Goal: Task Accomplishment & Management: Use online tool/utility

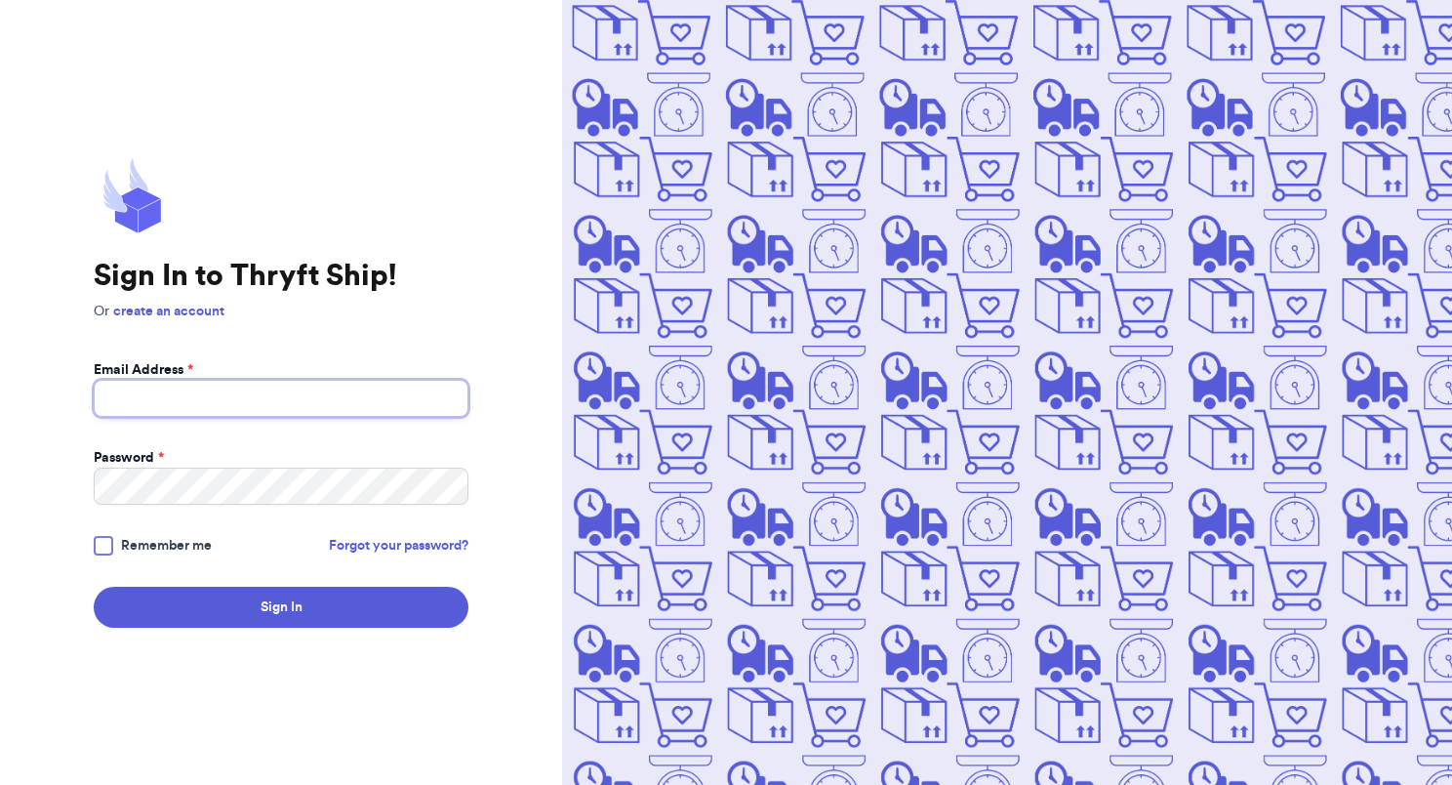
type input "[EMAIL_ADDRESS][DOMAIN_NAME]"
click at [120, 548] on label "Remember me" at bounding box center [153, 546] width 118 height 20
click at [0, 0] on input "Remember me" at bounding box center [0, 0] width 0 height 0
click at [223, 605] on button "Sign In" at bounding box center [281, 607] width 375 height 41
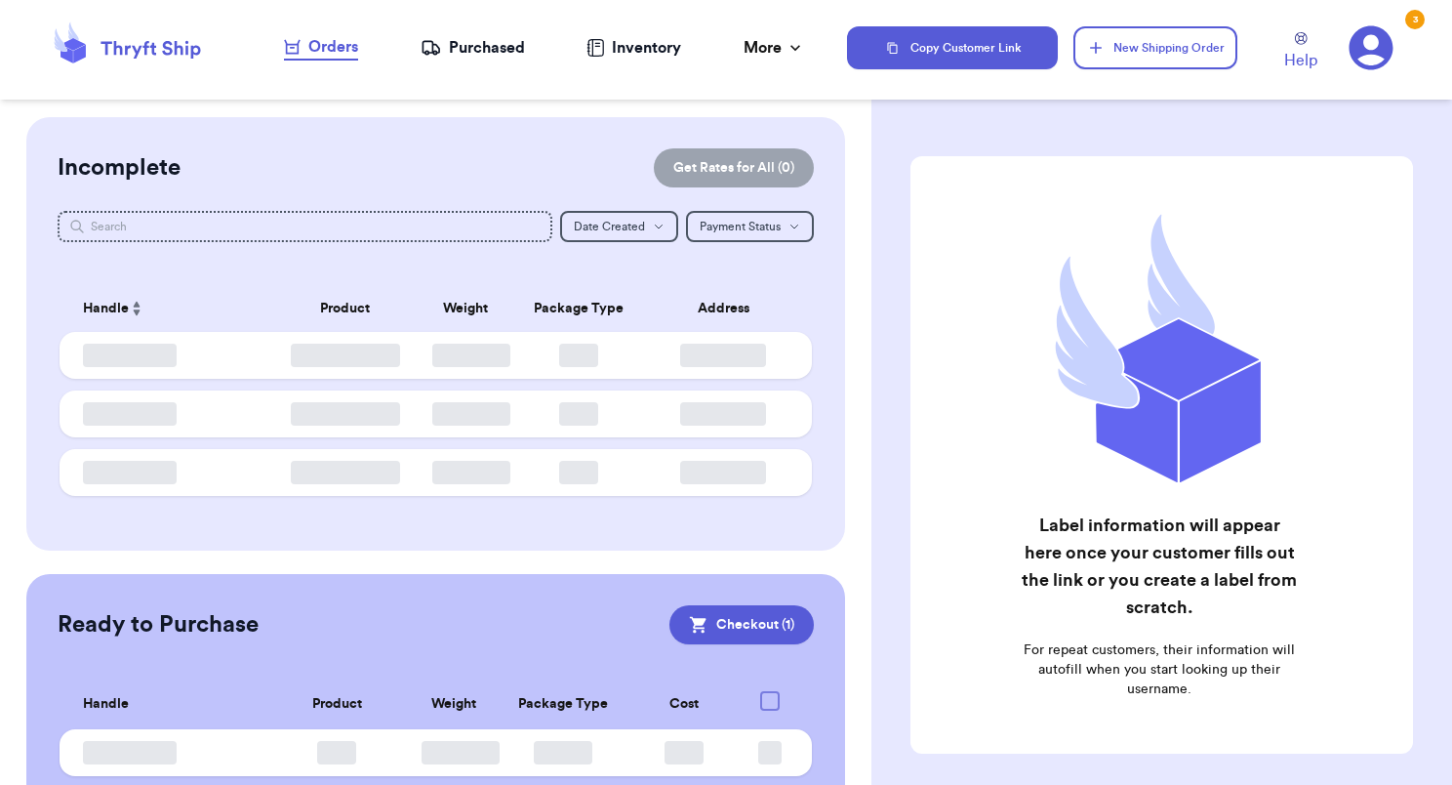
checkbox input "true"
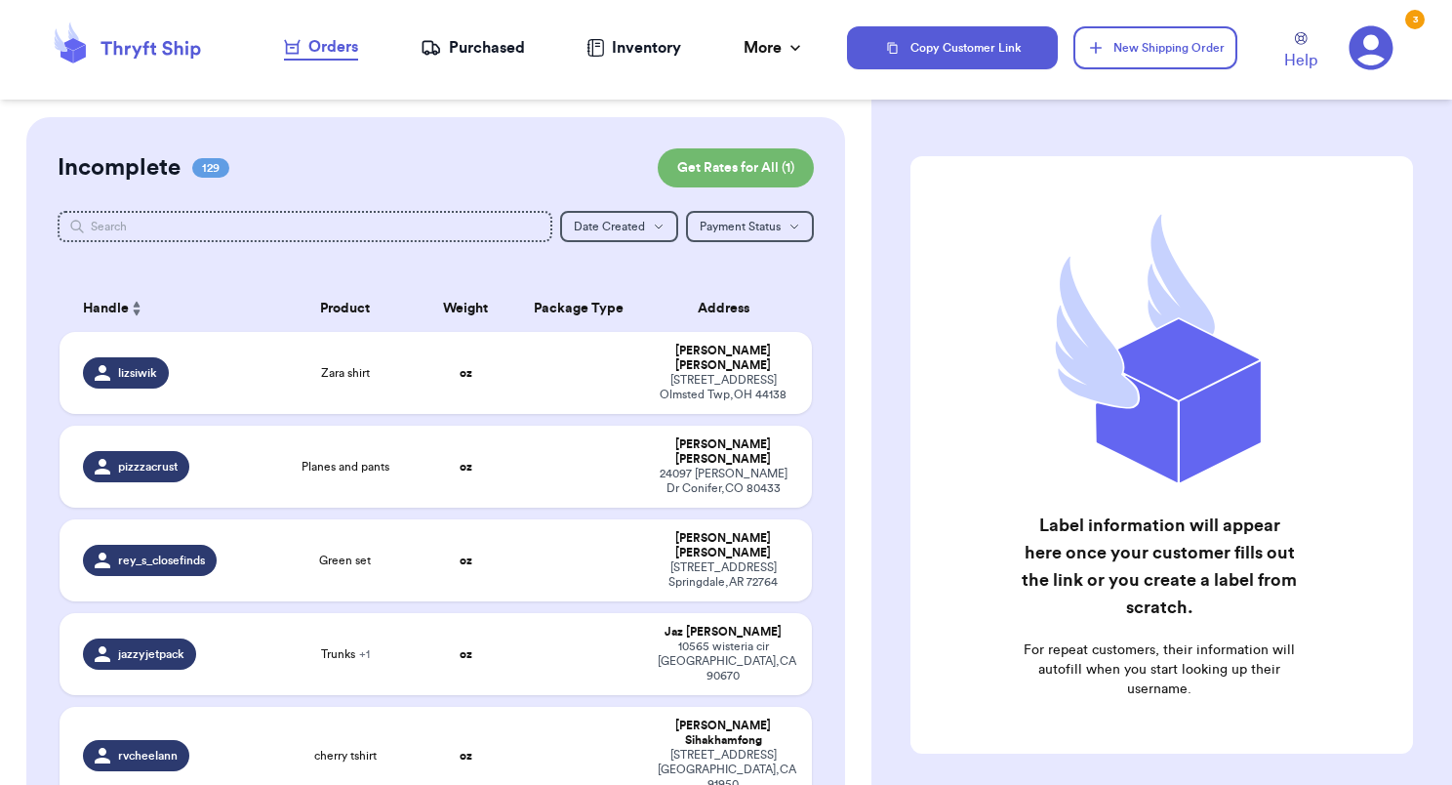
click at [424, 369] on td "oz" at bounding box center [466, 373] width 91 height 82
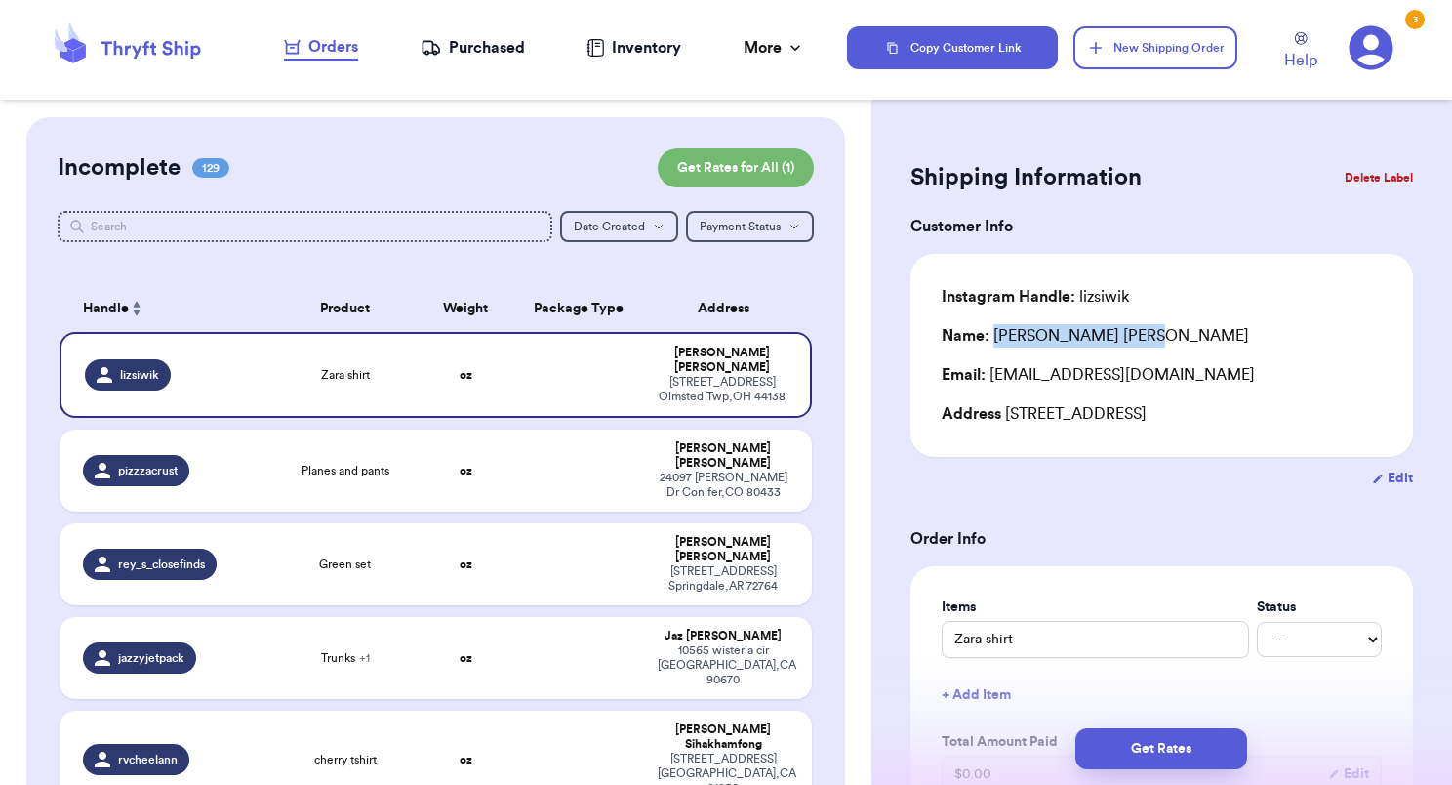
drag, startPoint x: 1059, startPoint y: 328, endPoint x: 993, endPoint y: 346, distance: 68.7
click at [993, 346] on div "Name: [PERSON_NAME]" at bounding box center [1162, 335] width 440 height 23
copy div "[PERSON_NAME]"
click at [1046, 371] on div "Email: [EMAIL_ADDRESS][DOMAIN_NAME]" at bounding box center [1162, 374] width 440 height 23
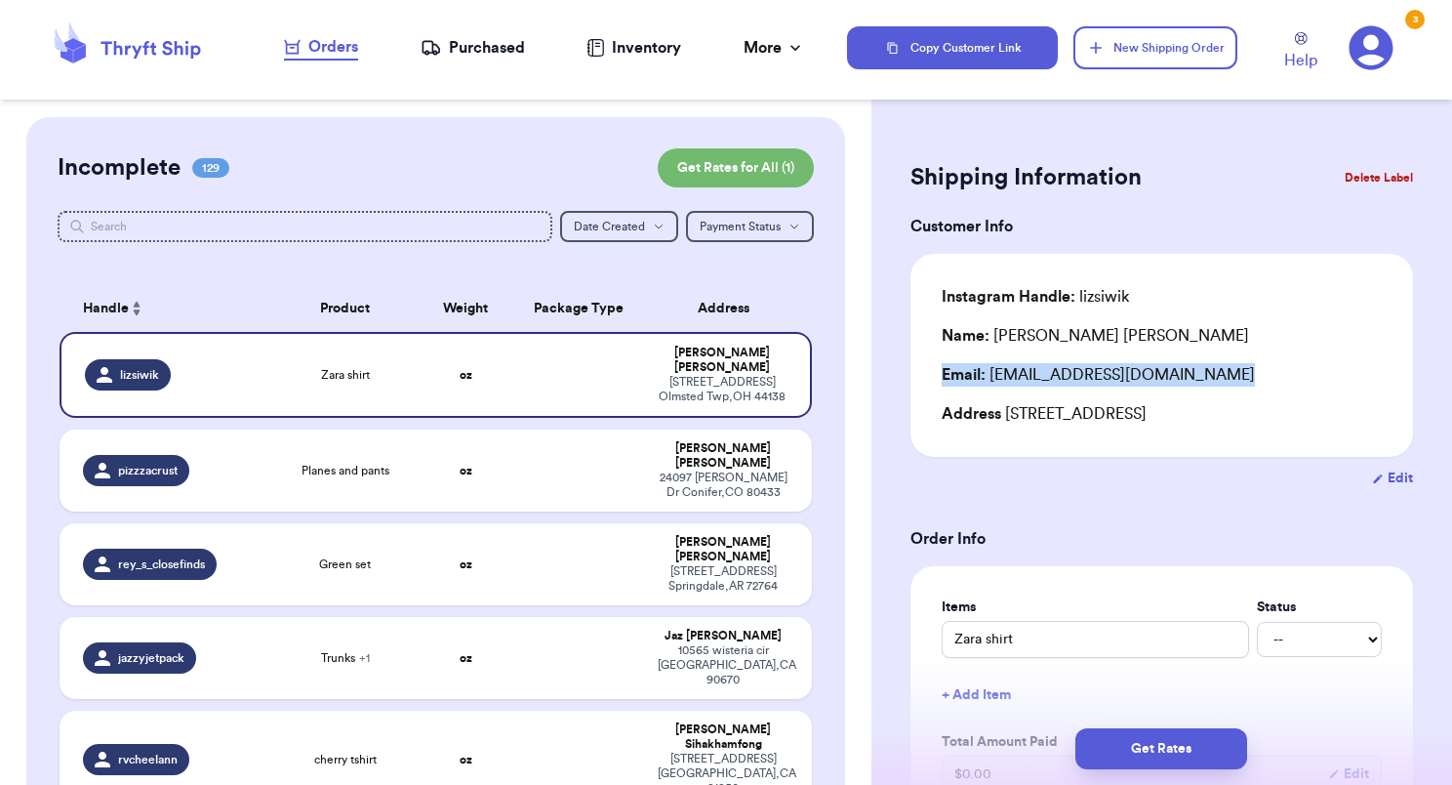
click at [1046, 371] on div "Email: [EMAIL_ADDRESS][DOMAIN_NAME]" at bounding box center [1162, 374] width 440 height 23
drag, startPoint x: 1046, startPoint y: 371, endPoint x: 1127, endPoint y: 379, distance: 81.4
click at [1127, 379] on div "Email: [EMAIL_ADDRESS][DOMAIN_NAME]" at bounding box center [1162, 374] width 440 height 23
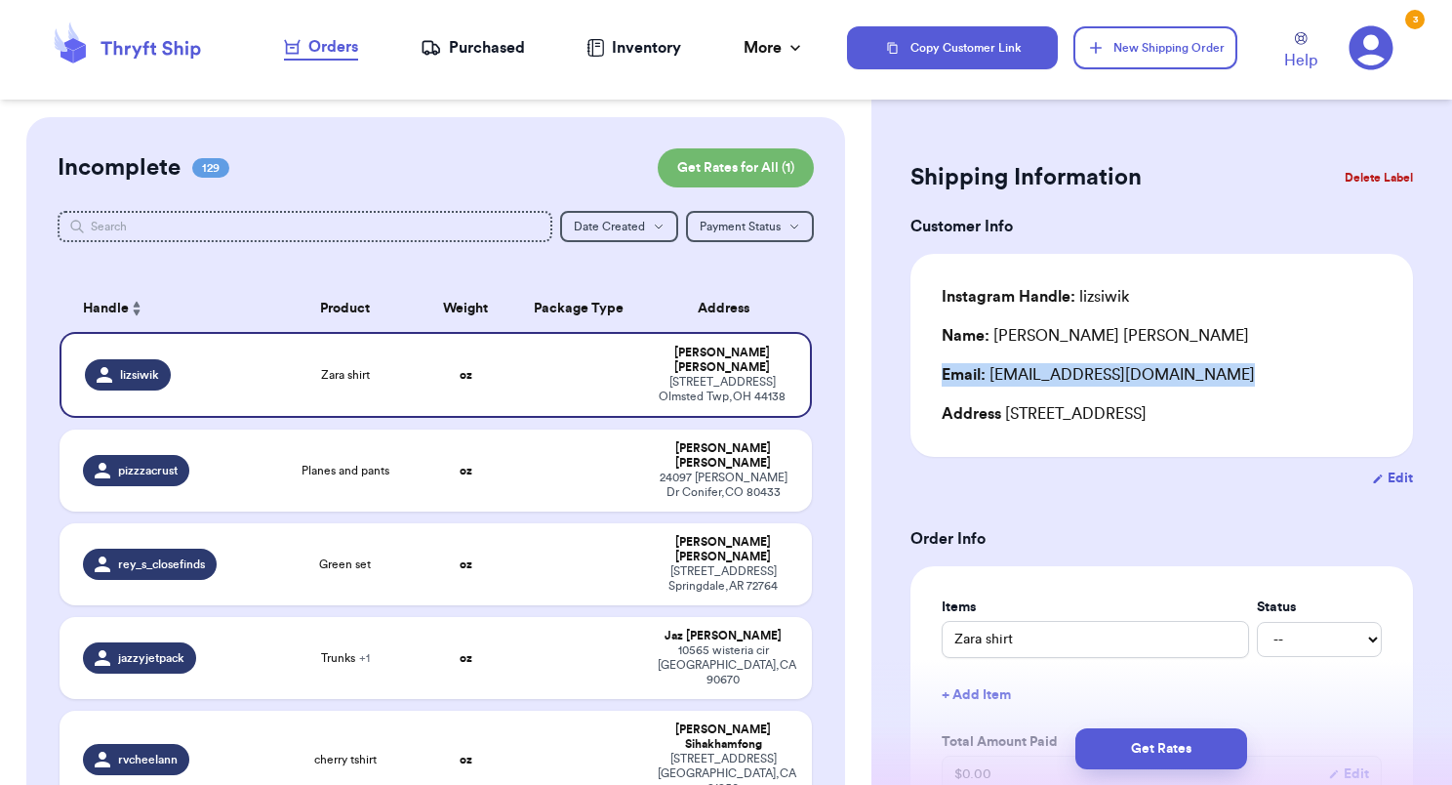
click at [1170, 389] on div "Instagram Handle: [PERSON_NAME] Name: [PERSON_NAME] Email: [EMAIL_ADDRESS][DOMA…" at bounding box center [1162, 355] width 440 height 141
drag, startPoint x: 1170, startPoint y: 389, endPoint x: 988, endPoint y: 385, distance: 182.6
click at [988, 385] on div "Instagram Handle: [PERSON_NAME] Name: [PERSON_NAME] Email: [EMAIL_ADDRESS][DOMA…" at bounding box center [1162, 355] width 440 height 141
copy div "[EMAIL_ADDRESS][DOMAIN_NAME]"
drag, startPoint x: 1006, startPoint y: 412, endPoint x: 1140, endPoint y: 419, distance: 133.9
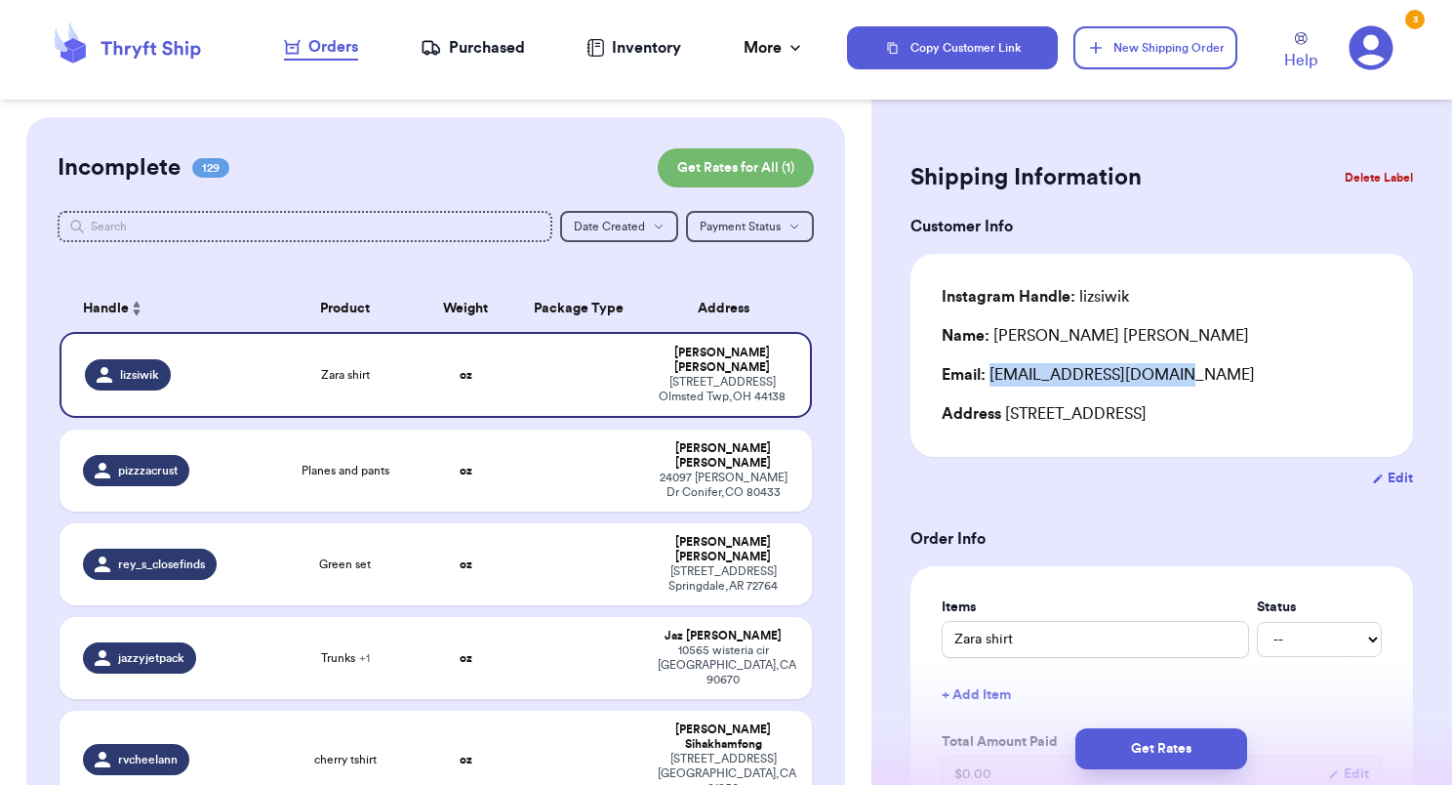
click at [1140, 419] on div "Address [STREET_ADDRESS]" at bounding box center [1162, 413] width 440 height 23
copy div "[STREET_ADDRESS]"
drag, startPoint x: 1148, startPoint y: 406, endPoint x: 1243, endPoint y: 394, distance: 96.4
click at [1243, 394] on div "Instagram Handle: [PERSON_NAME] Name: [PERSON_NAME] Email: [EMAIL_ADDRESS][DOMA…" at bounding box center [1162, 355] width 440 height 141
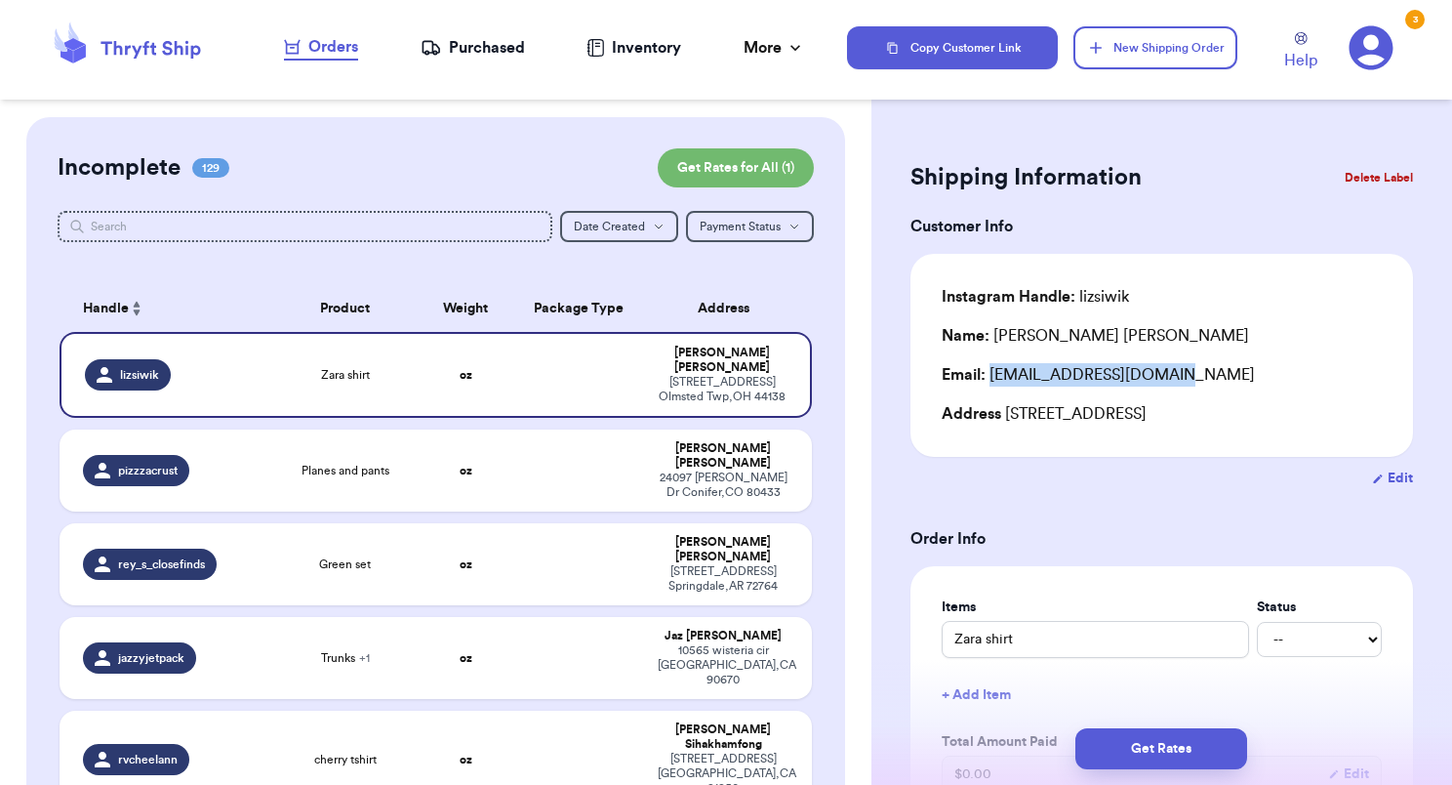
copy div "Olmsted Twp"
drag, startPoint x: 1007, startPoint y: 409, endPoint x: 1368, endPoint y: 398, distance: 361.3
click at [1368, 398] on div "Instagram Handle: [PERSON_NAME] Name: [PERSON_NAME] Email: [EMAIL_ADDRESS][DOMA…" at bounding box center [1162, 355] width 503 height 203
copy div "[STREET_ADDRESS]"
